Goal: Task Accomplishment & Management: Use online tool/utility

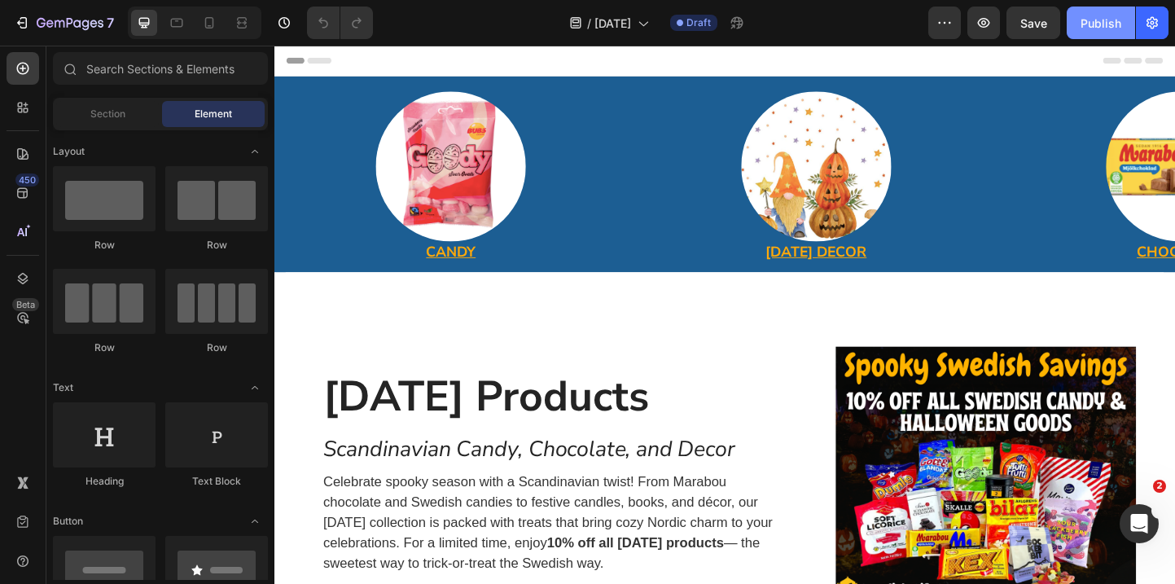
click at [1097, 20] on div "Publish" at bounding box center [1100, 23] width 41 height 17
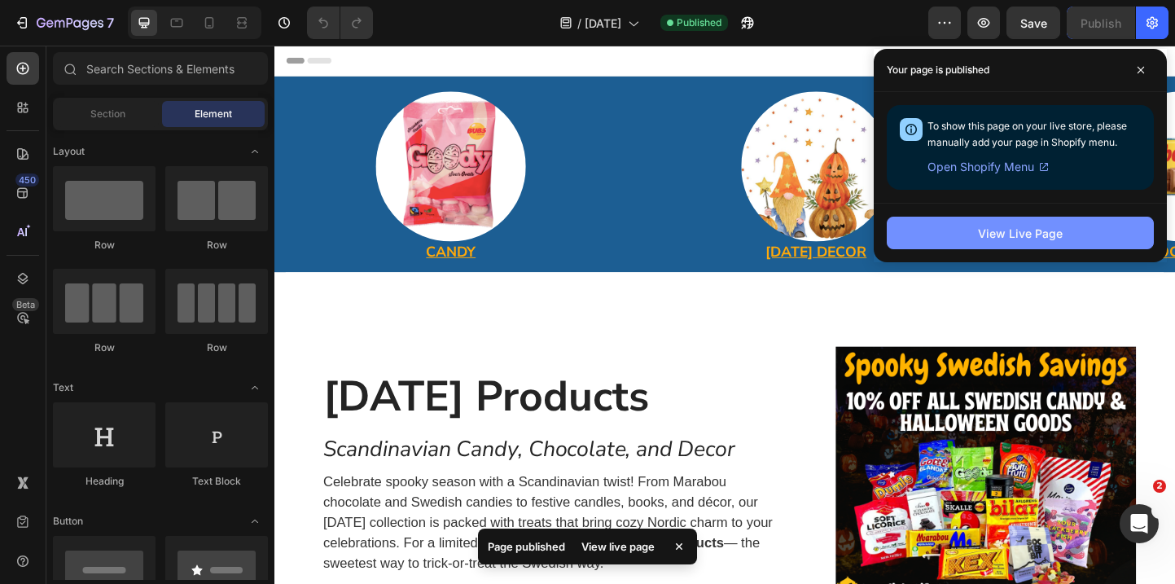
click at [994, 242] on button "View Live Page" at bounding box center [1020, 233] width 267 height 33
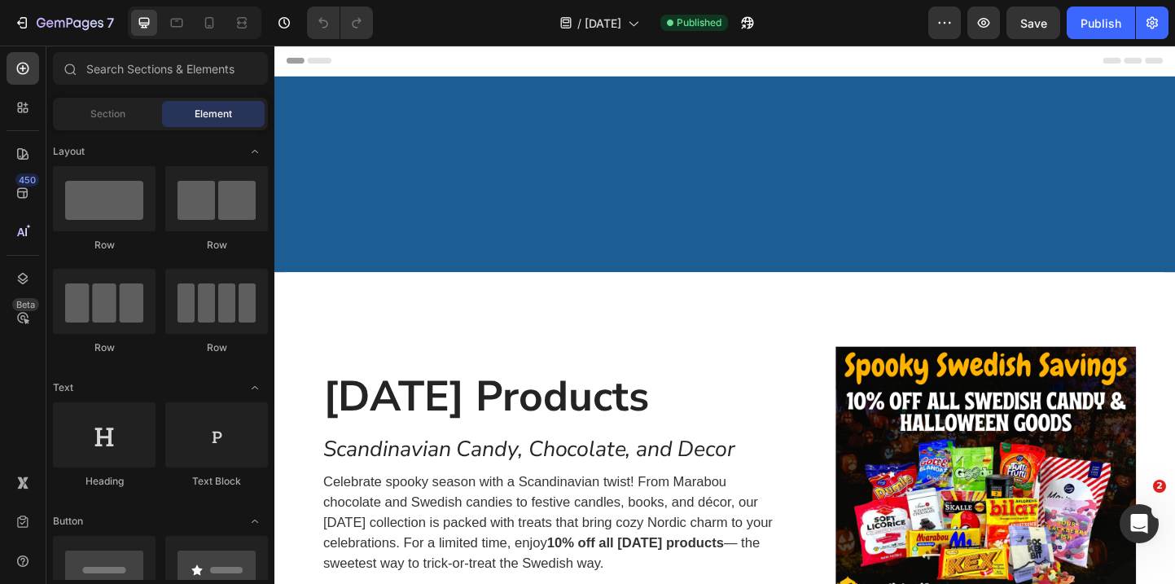
scroll to position [608, 0]
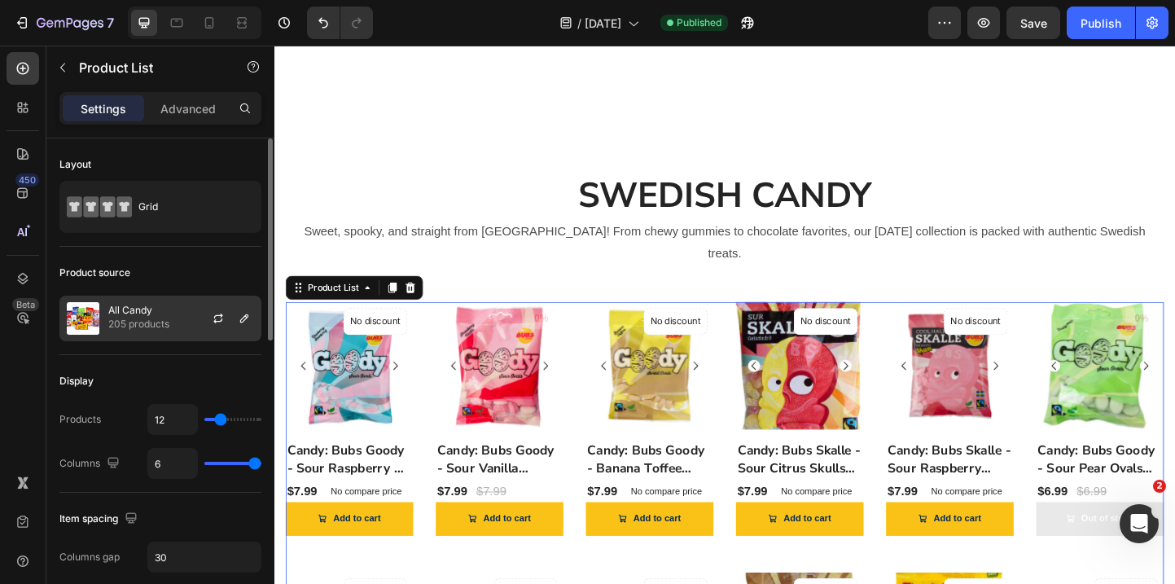
click at [194, 306] on div at bounding box center [225, 318] width 72 height 44
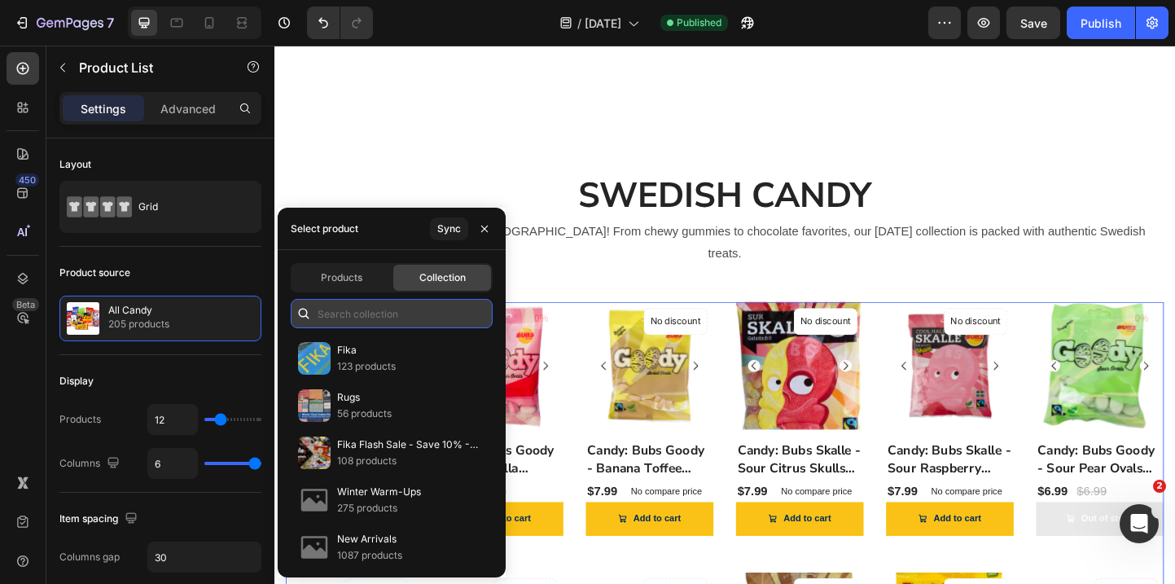
click at [346, 301] on input "text" at bounding box center [392, 313] width 202 height 29
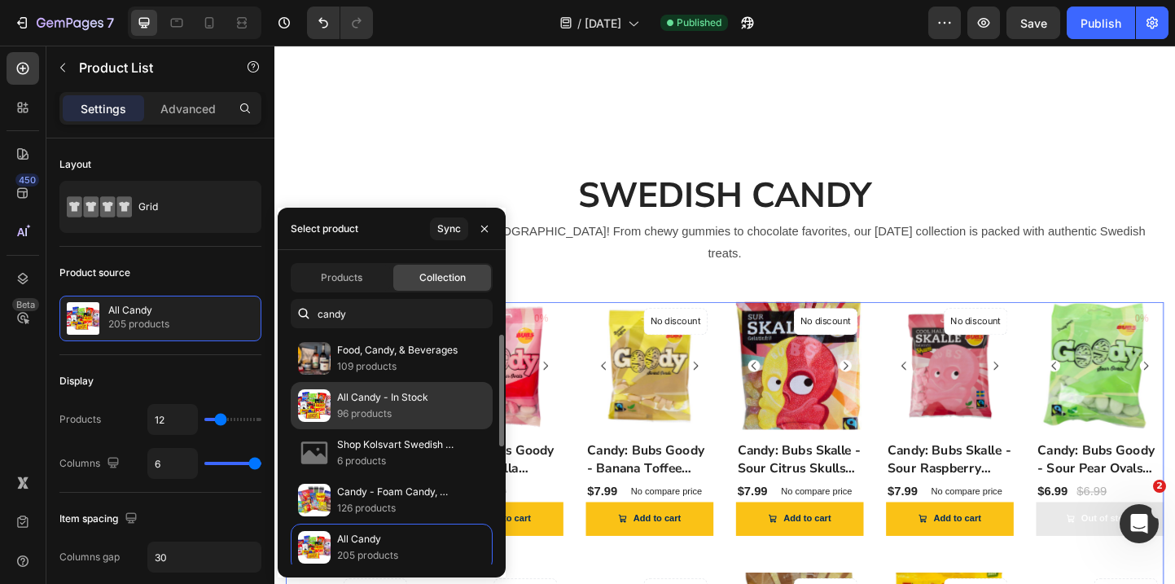
type input "candy"
click at [380, 392] on p "All Candy - In Stock" at bounding box center [382, 397] width 91 height 16
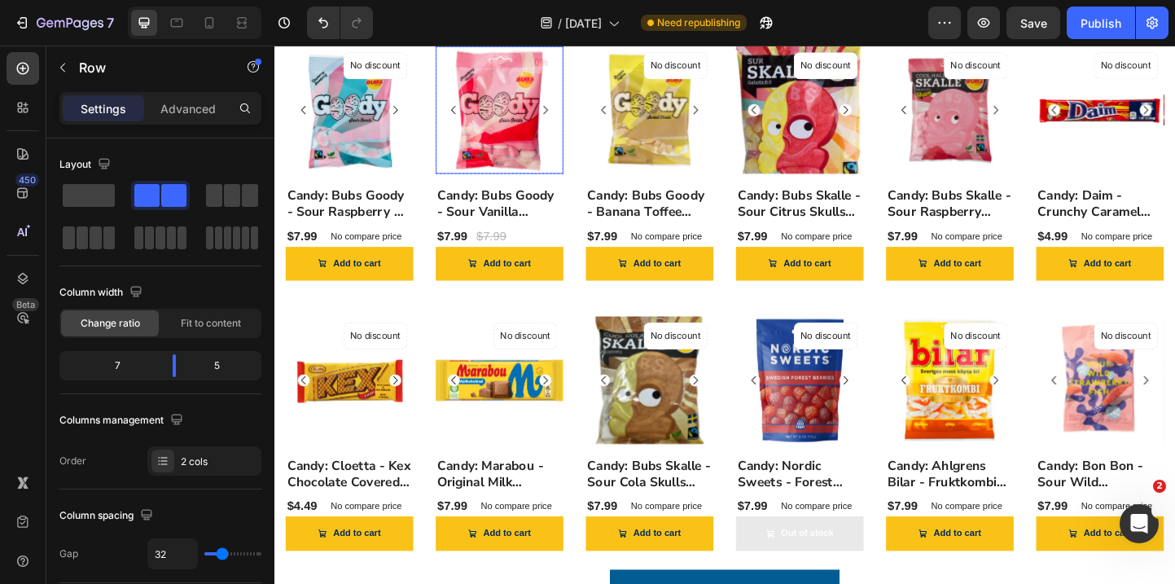
scroll to position [914, 0]
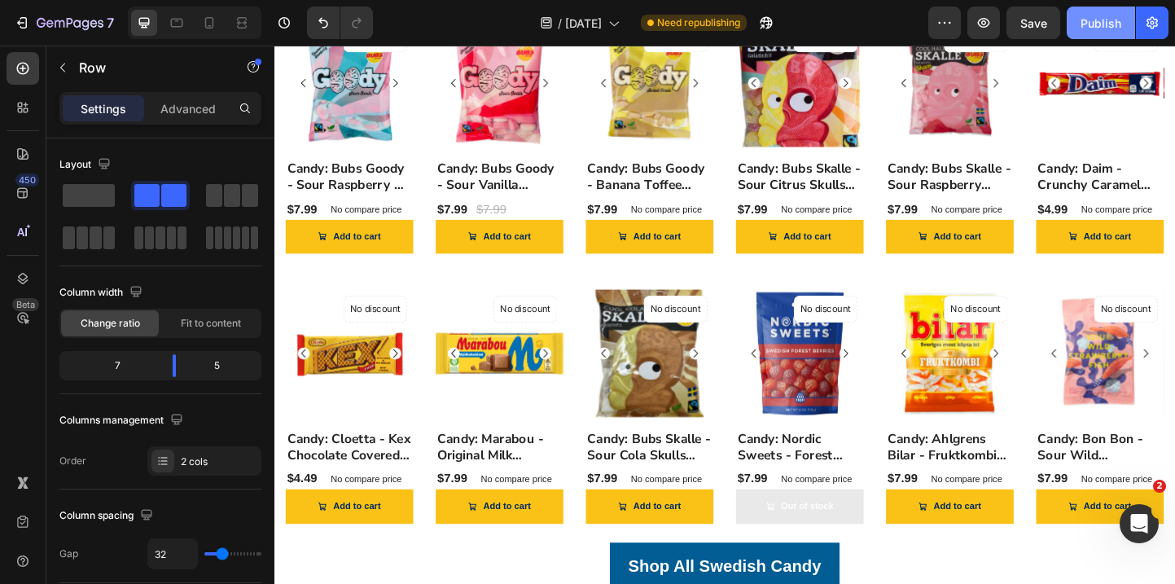
click at [1103, 29] on div "Publish" at bounding box center [1100, 23] width 41 height 17
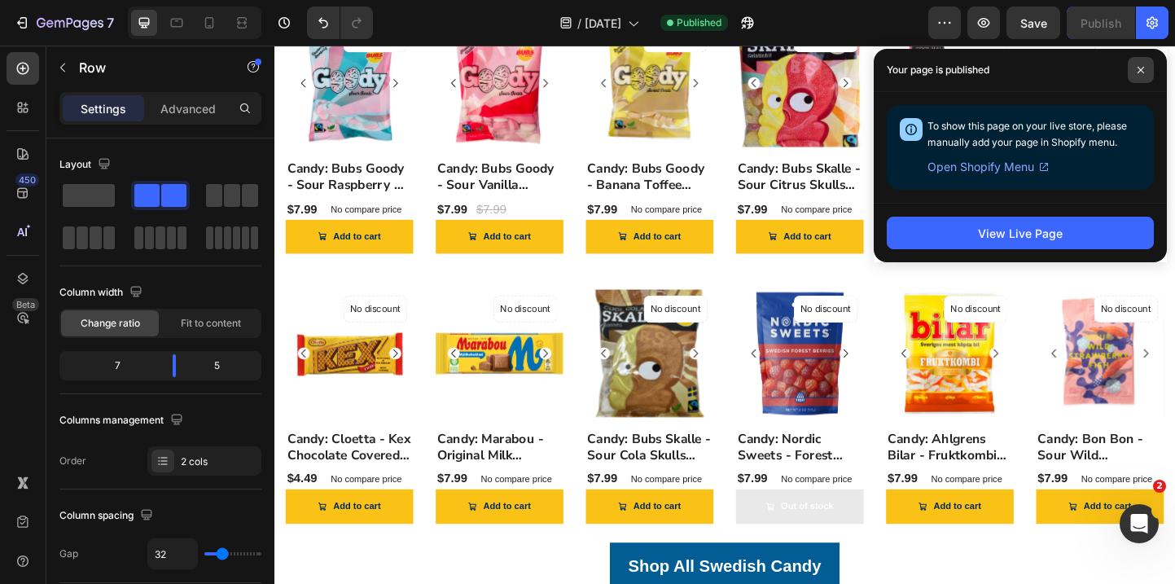
click at [1140, 72] on icon at bounding box center [1141, 70] width 8 height 8
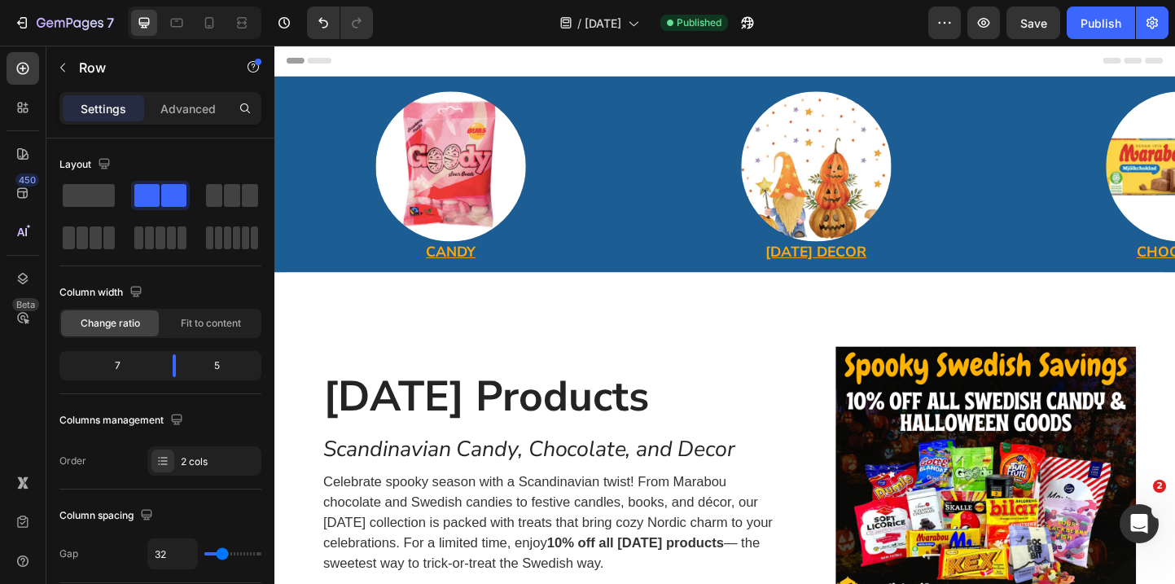
scroll to position [61, 0]
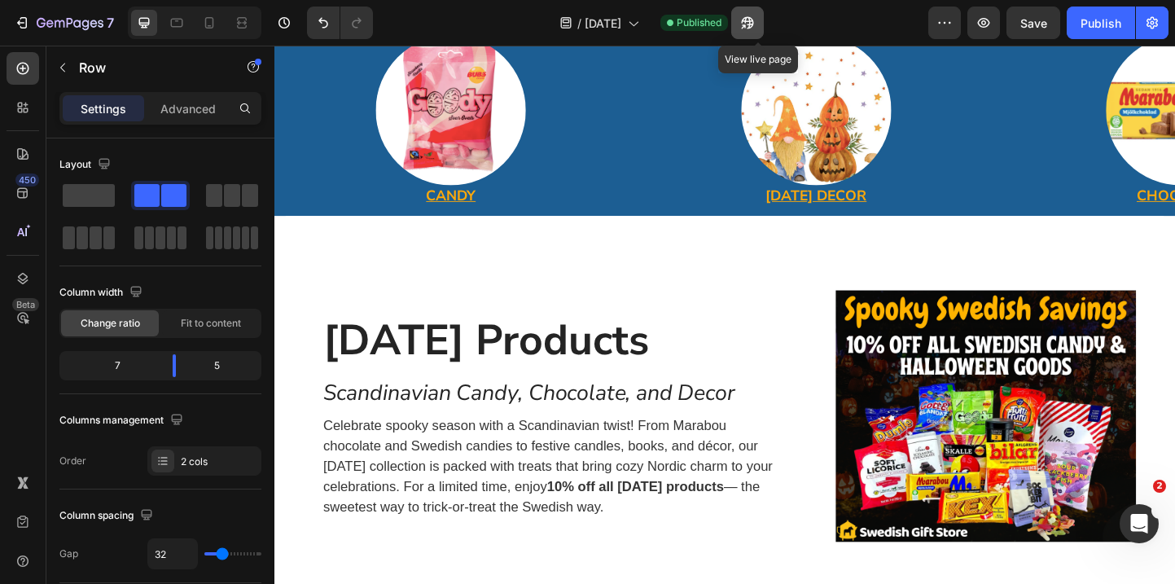
click at [751, 24] on icon "button" at bounding box center [747, 23] width 16 height 16
